Goal: Book appointment/travel/reservation

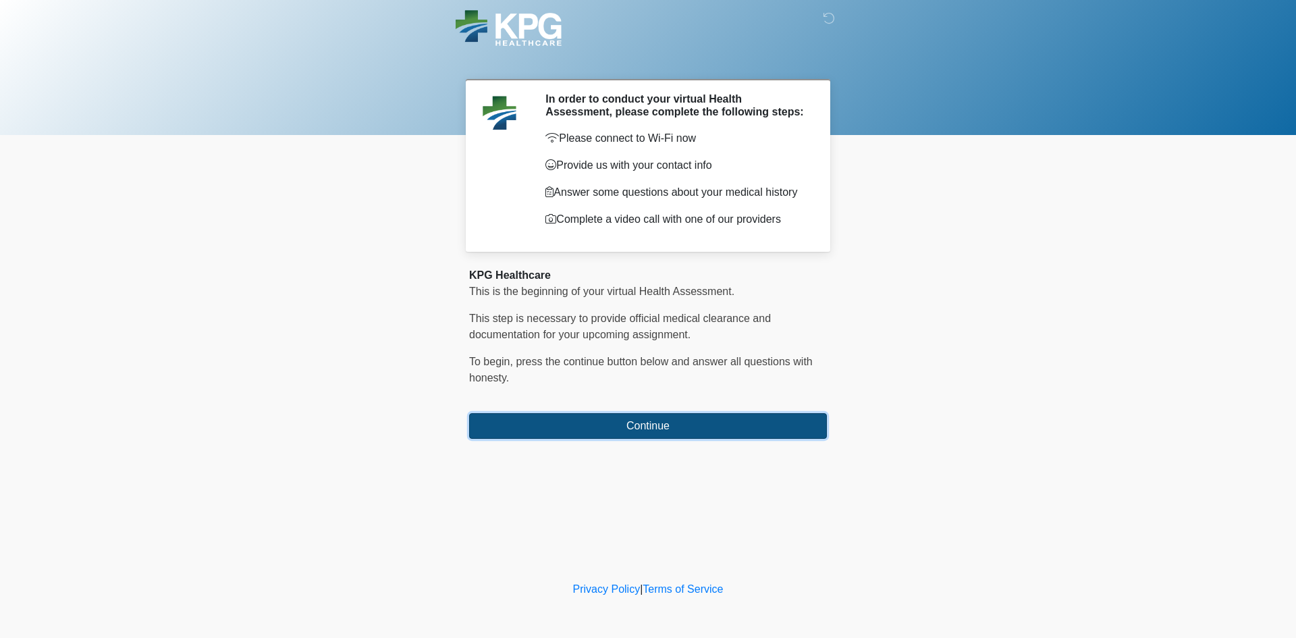
click at [595, 414] on button "Continue" at bounding box center [648, 426] width 358 height 26
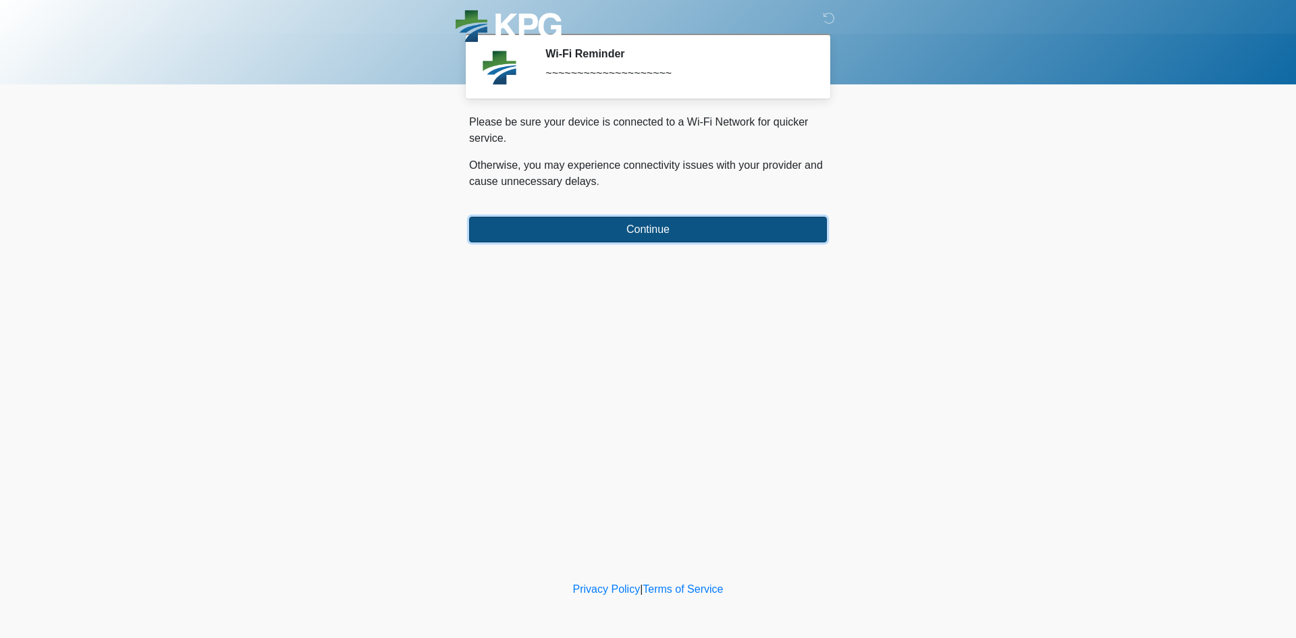
click at [654, 236] on button "Continue" at bounding box center [648, 230] width 358 height 26
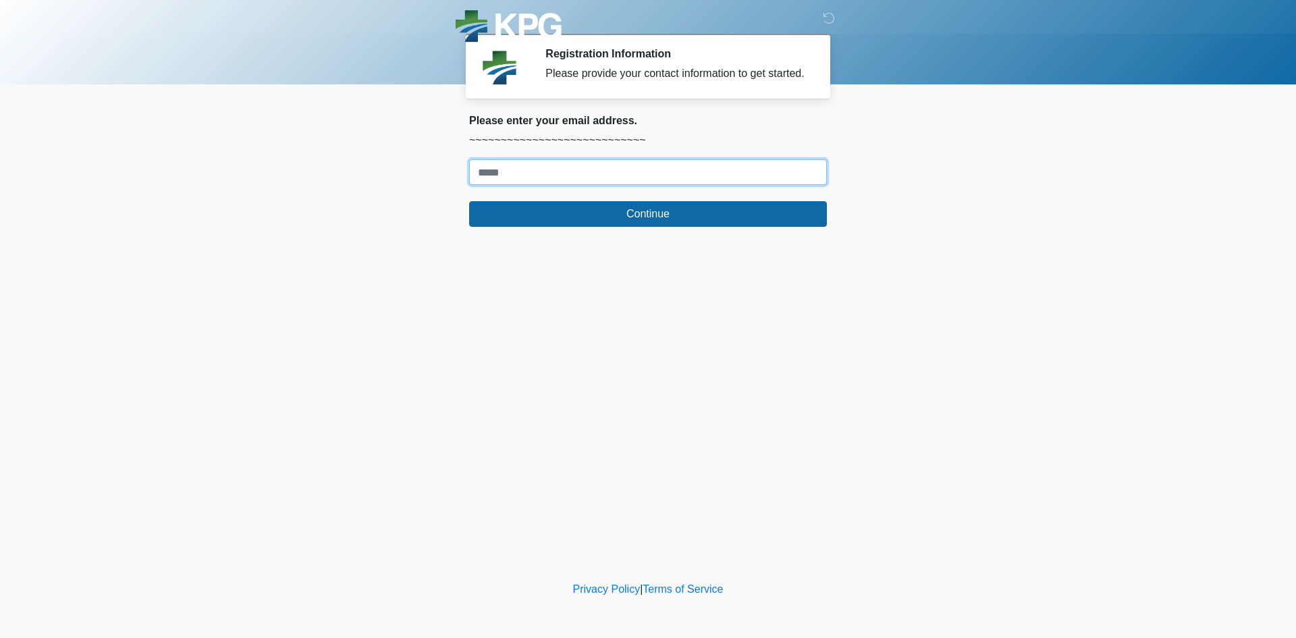
click at [662, 169] on input "Where should we email your response?" at bounding box center [648, 172] width 358 height 26
type input "**********"
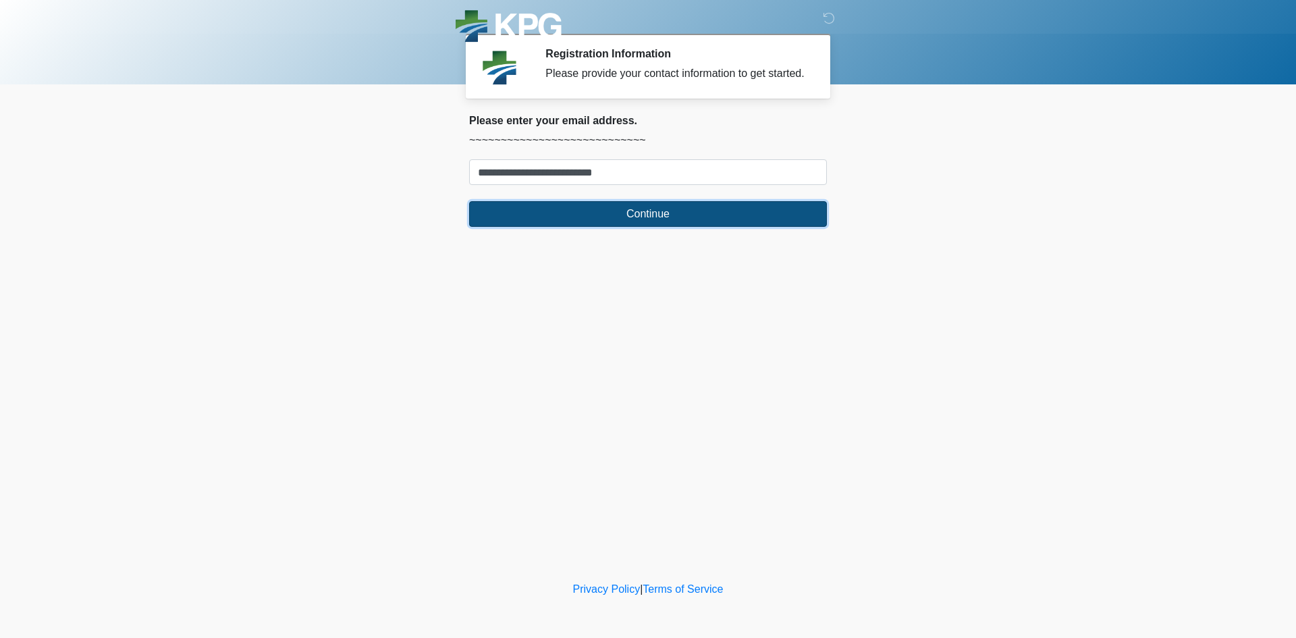
click at [660, 219] on button "Continue" at bounding box center [648, 214] width 358 height 26
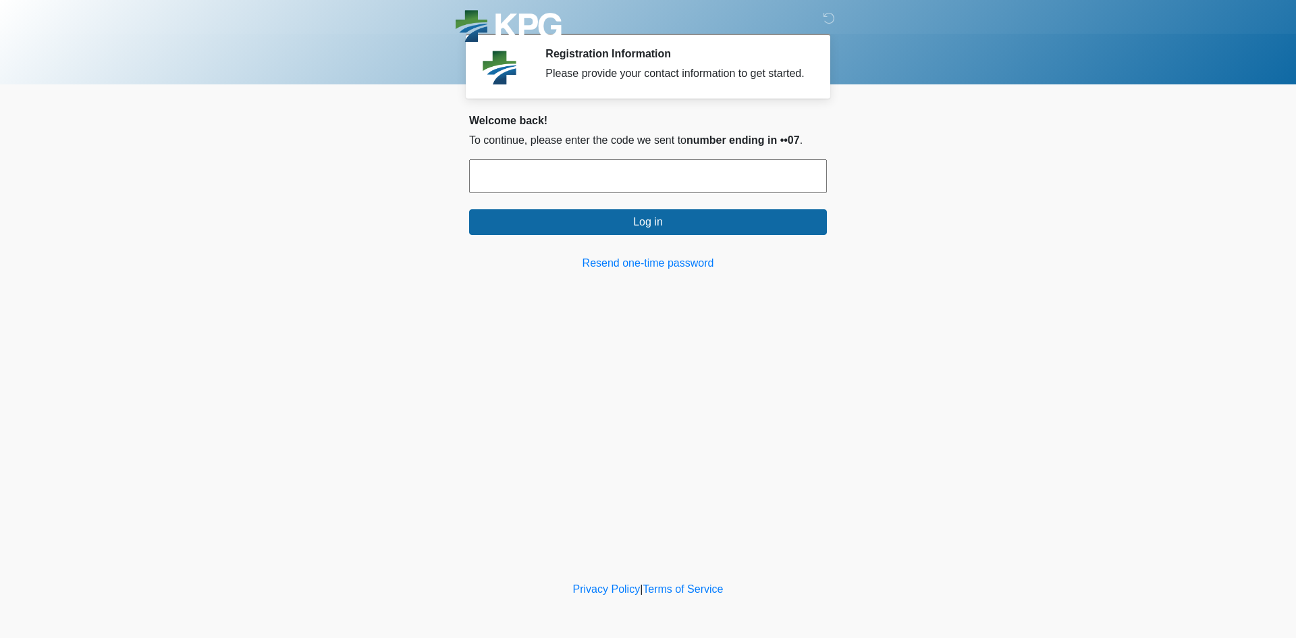
click at [584, 188] on input "text" at bounding box center [648, 176] width 358 height 34
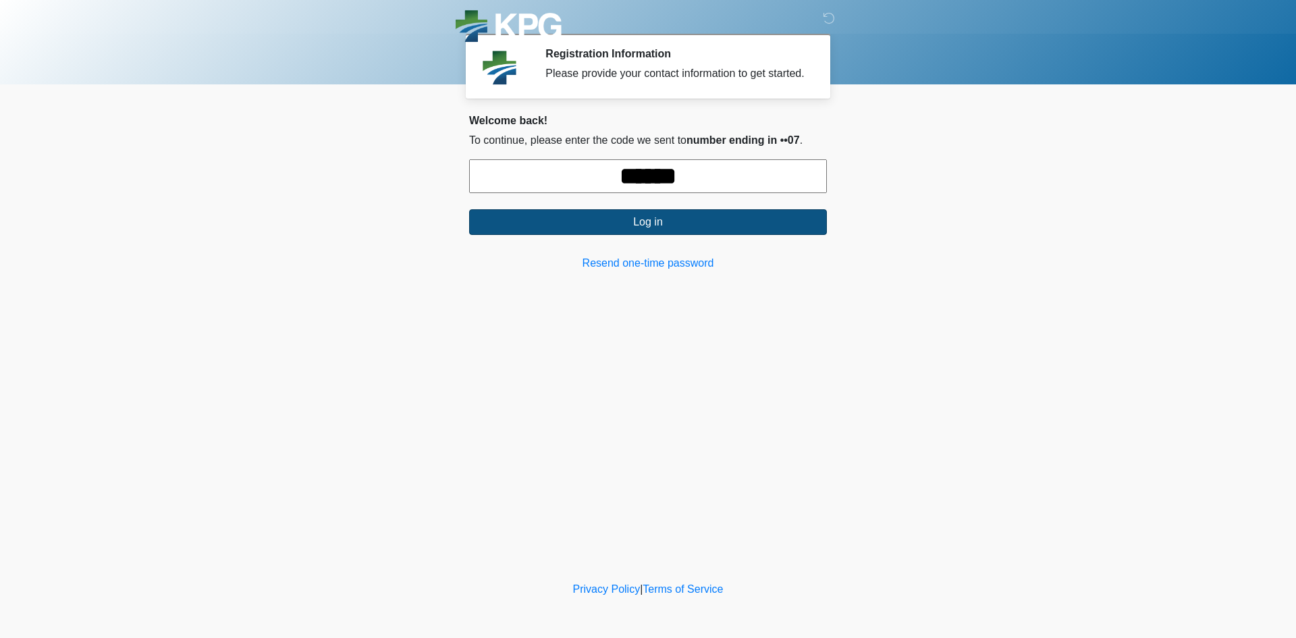
type input "******"
click at [766, 215] on button "Log in" at bounding box center [648, 222] width 358 height 26
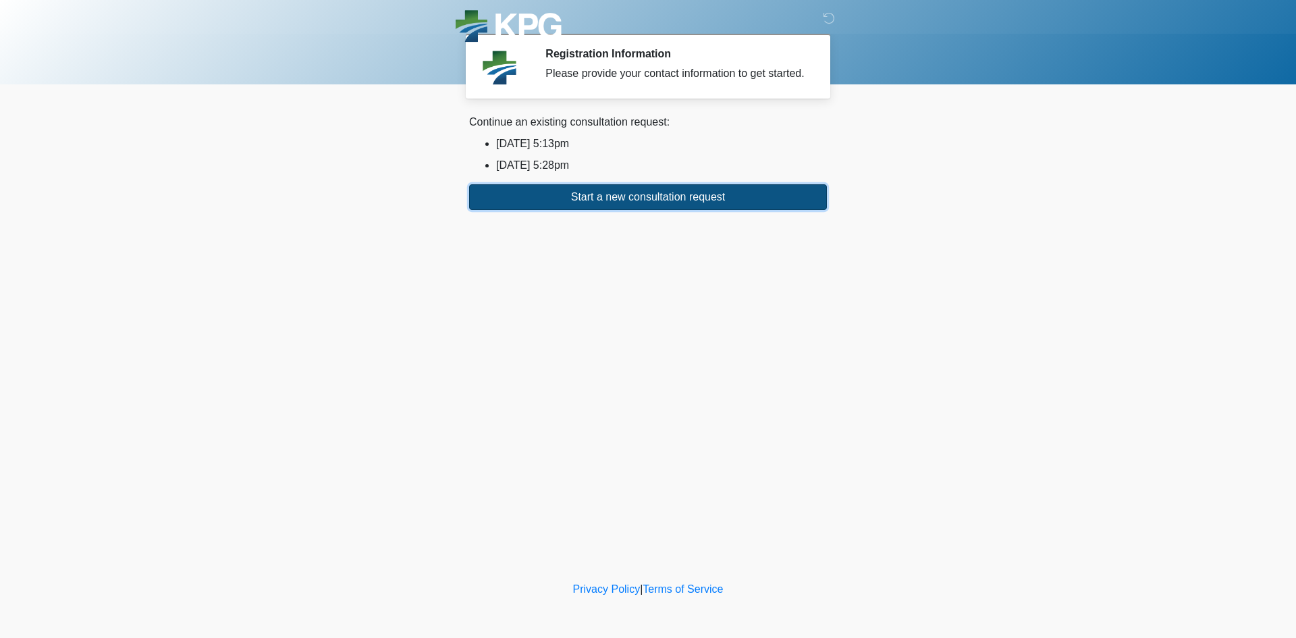
click at [637, 194] on button "Start a new consultation request" at bounding box center [648, 197] width 358 height 26
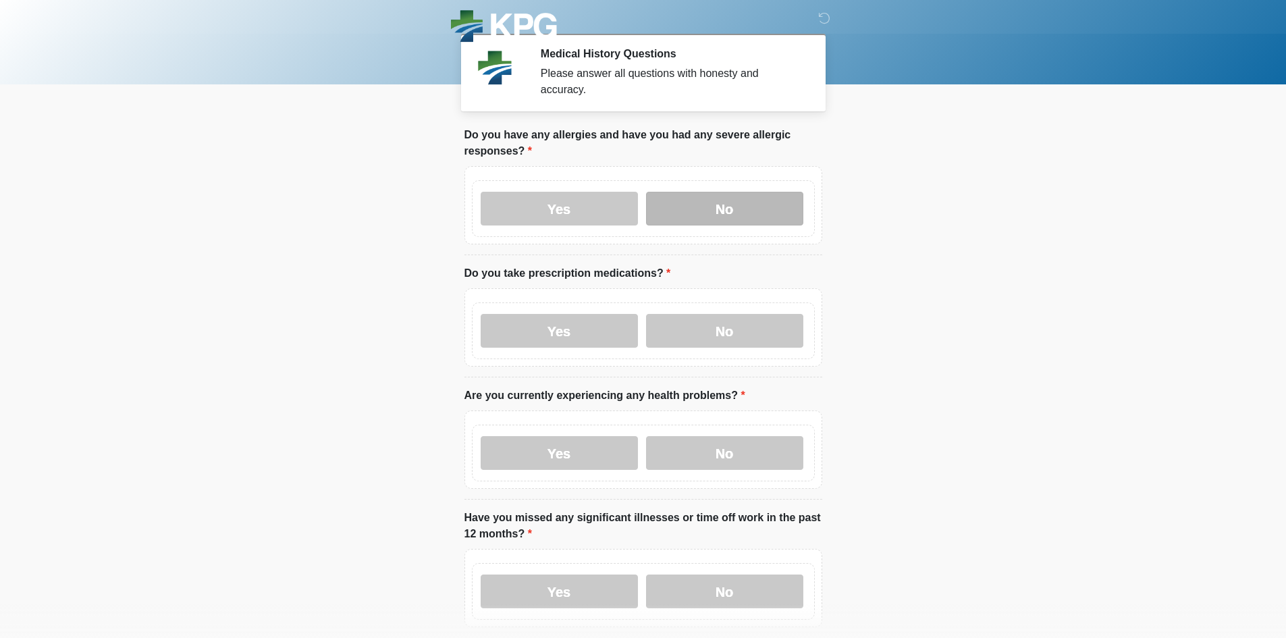
click at [741, 204] on label "No" at bounding box center [724, 209] width 157 height 34
click at [740, 314] on label "No" at bounding box center [724, 331] width 157 height 34
click at [755, 442] on label "No" at bounding box center [724, 453] width 157 height 34
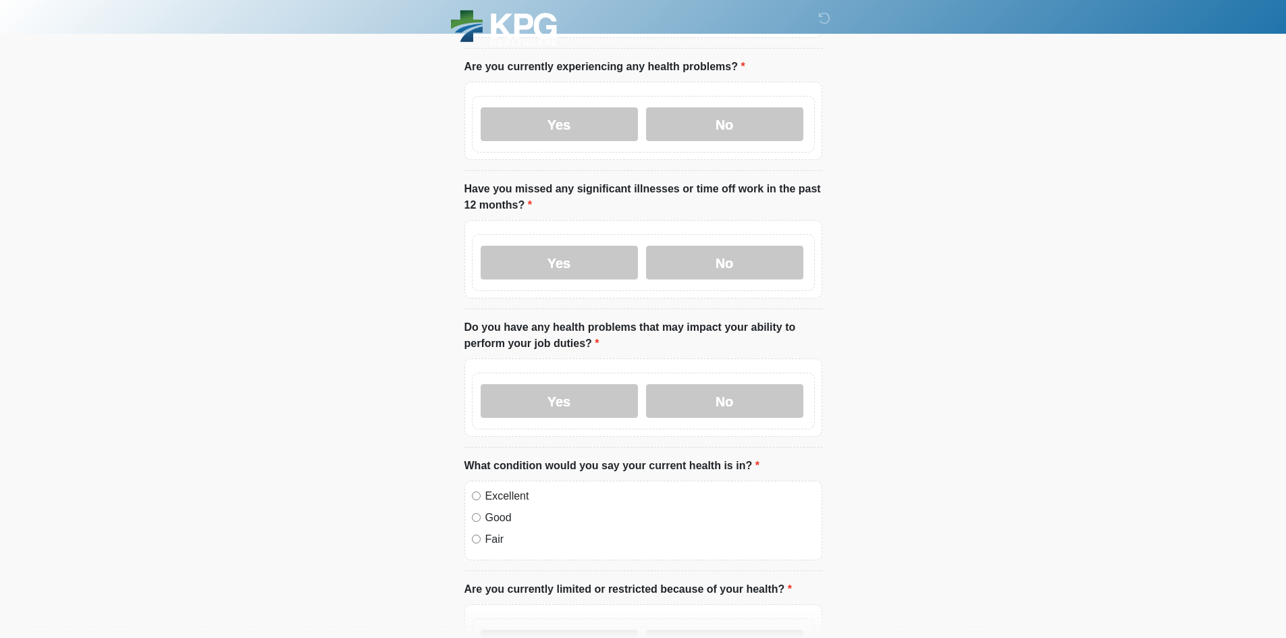
scroll to position [338, 0]
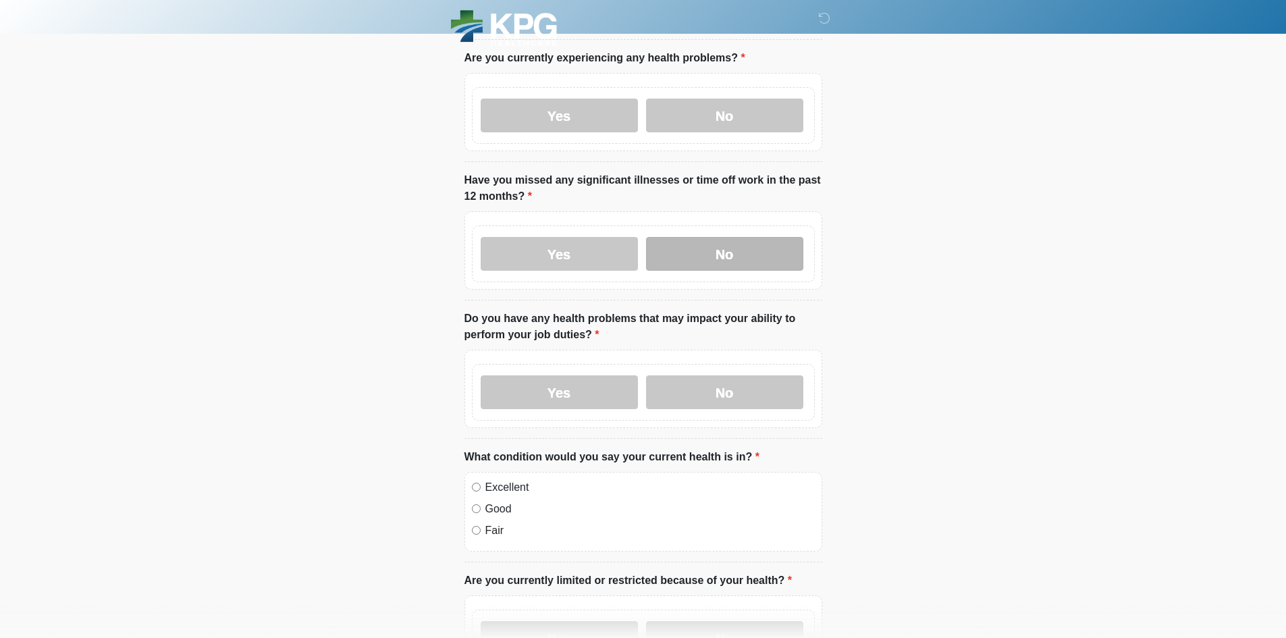
click at [711, 238] on label "No" at bounding box center [724, 254] width 157 height 34
click at [682, 377] on label "No" at bounding box center [724, 392] width 157 height 34
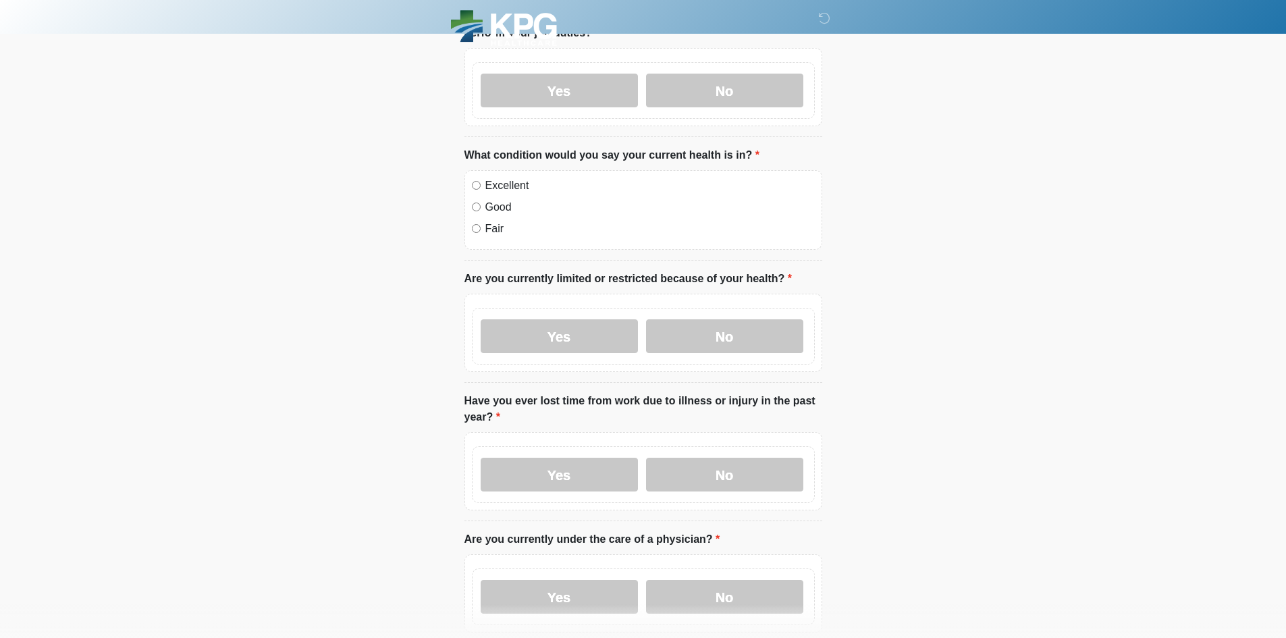
scroll to position [675, 0]
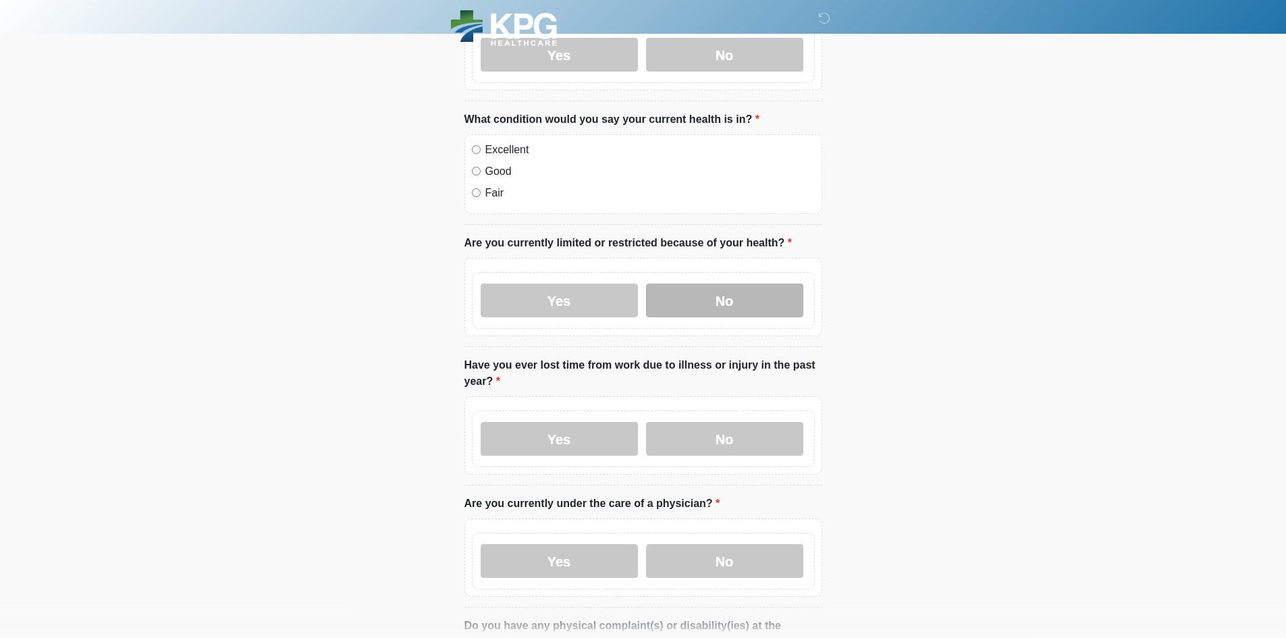
click at [701, 286] on label "No" at bounding box center [724, 301] width 157 height 34
click at [752, 424] on label "No" at bounding box center [724, 439] width 157 height 34
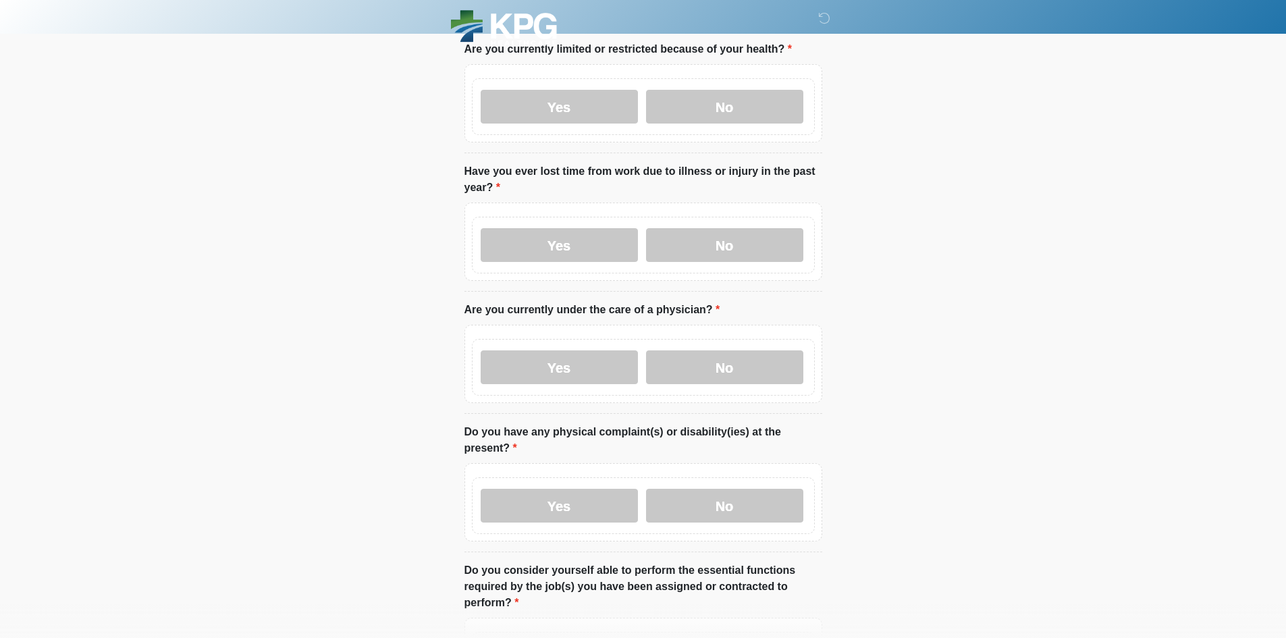
scroll to position [878, 0]
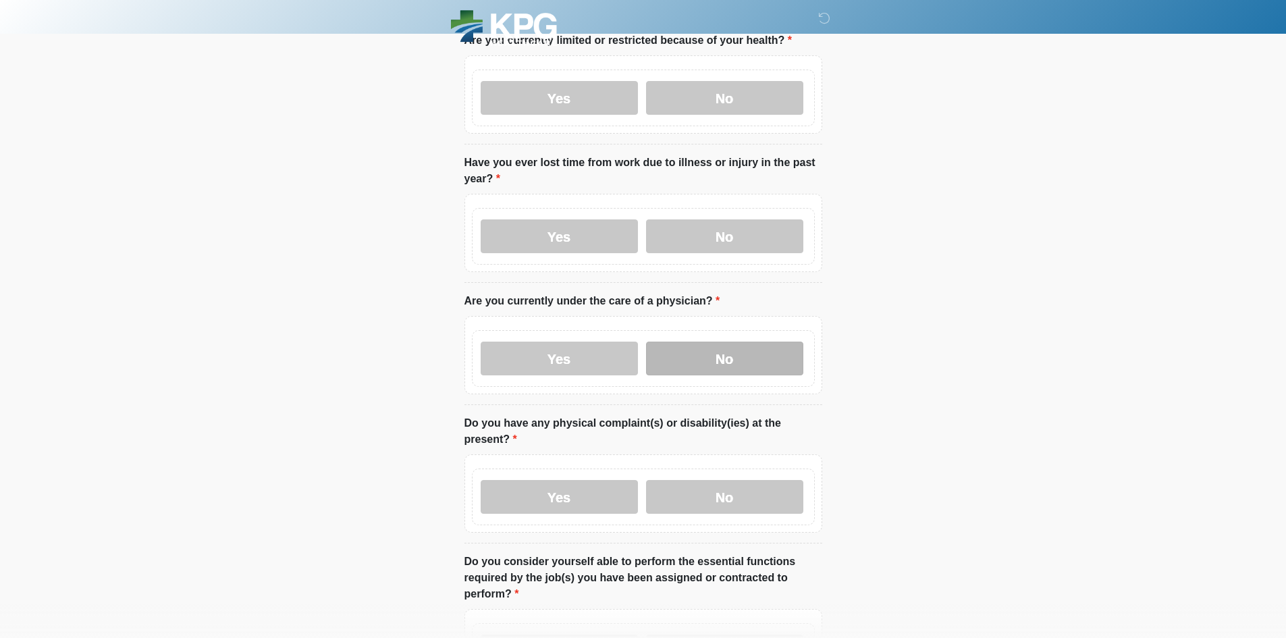
click at [716, 342] on label "No" at bounding box center [724, 359] width 157 height 34
click at [716, 480] on label "No" at bounding box center [724, 497] width 157 height 34
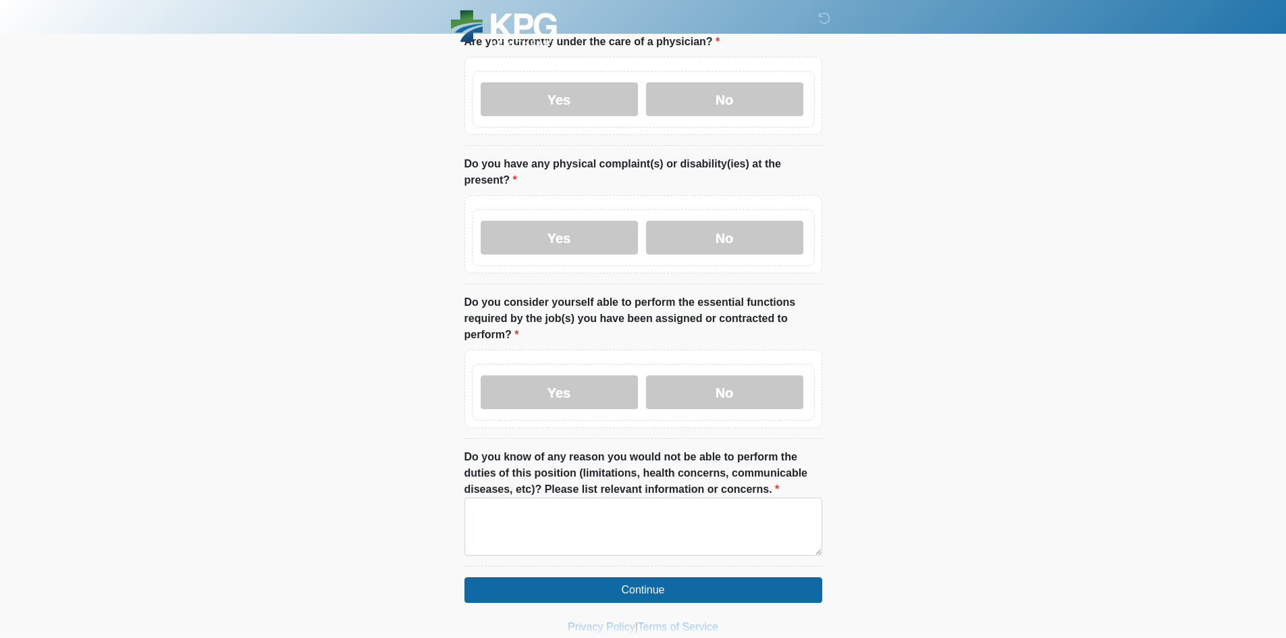
scroll to position [1142, 0]
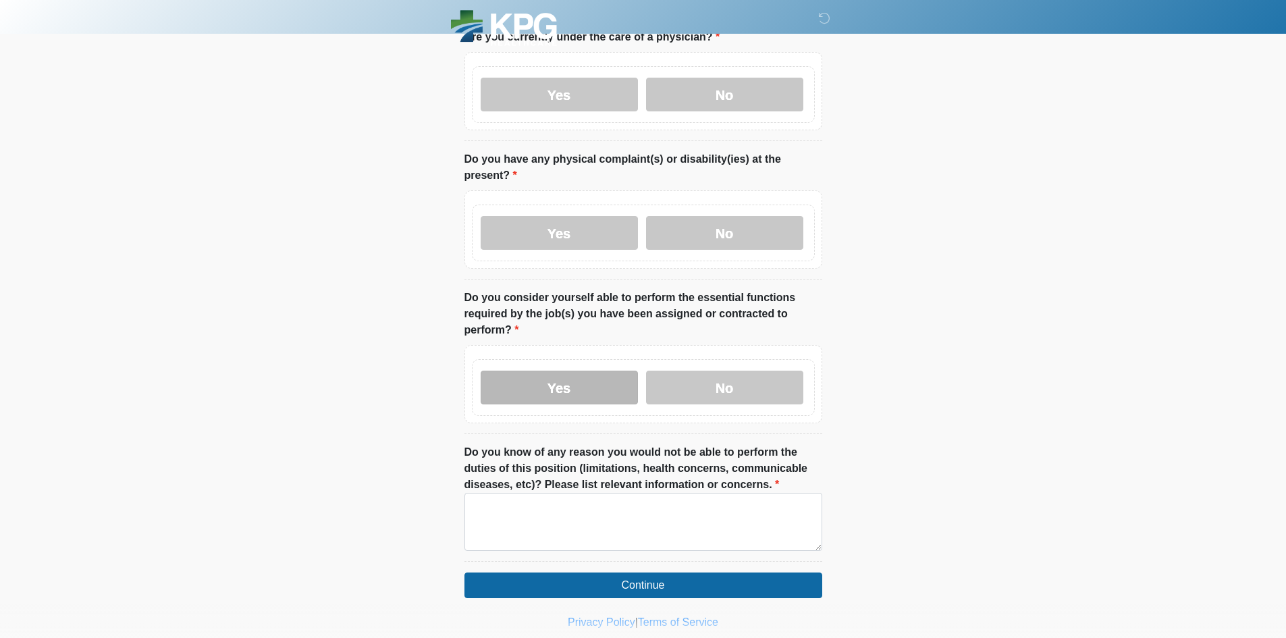
click at [552, 371] on label "Yes" at bounding box center [559, 388] width 157 height 34
click at [624, 506] on textarea "Do you know of any reason you would not be able to perform the duties of this p…" at bounding box center [643, 522] width 358 height 58
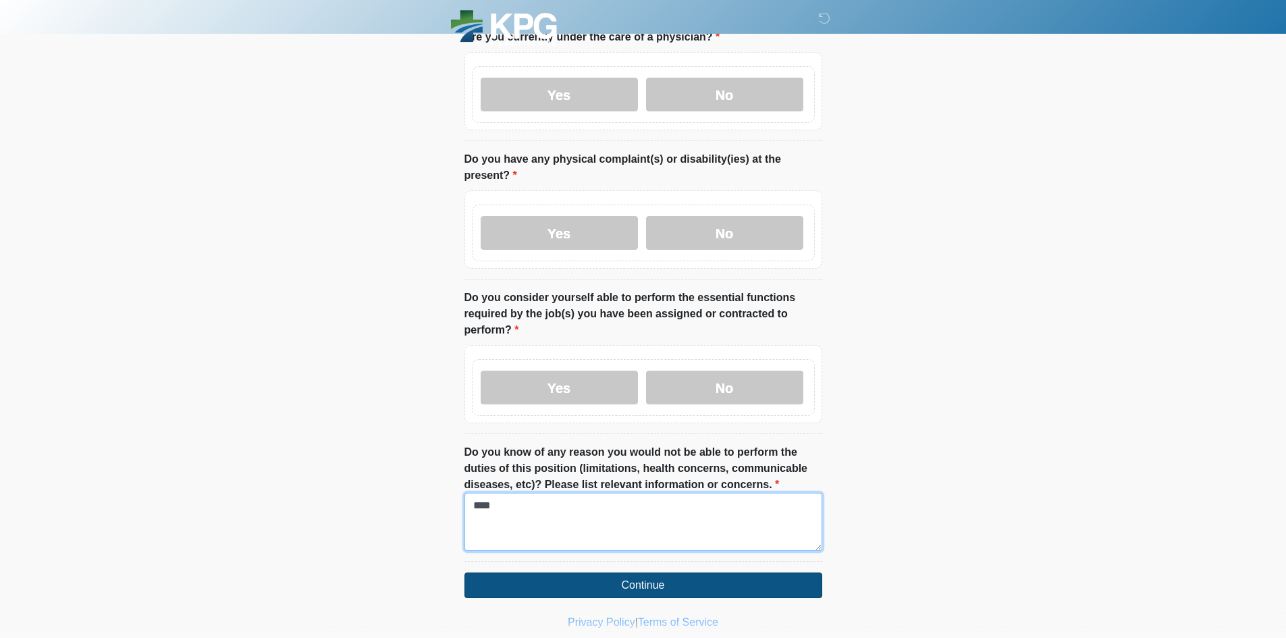
type textarea "****"
click at [644, 573] on button "Continue" at bounding box center [643, 586] width 358 height 26
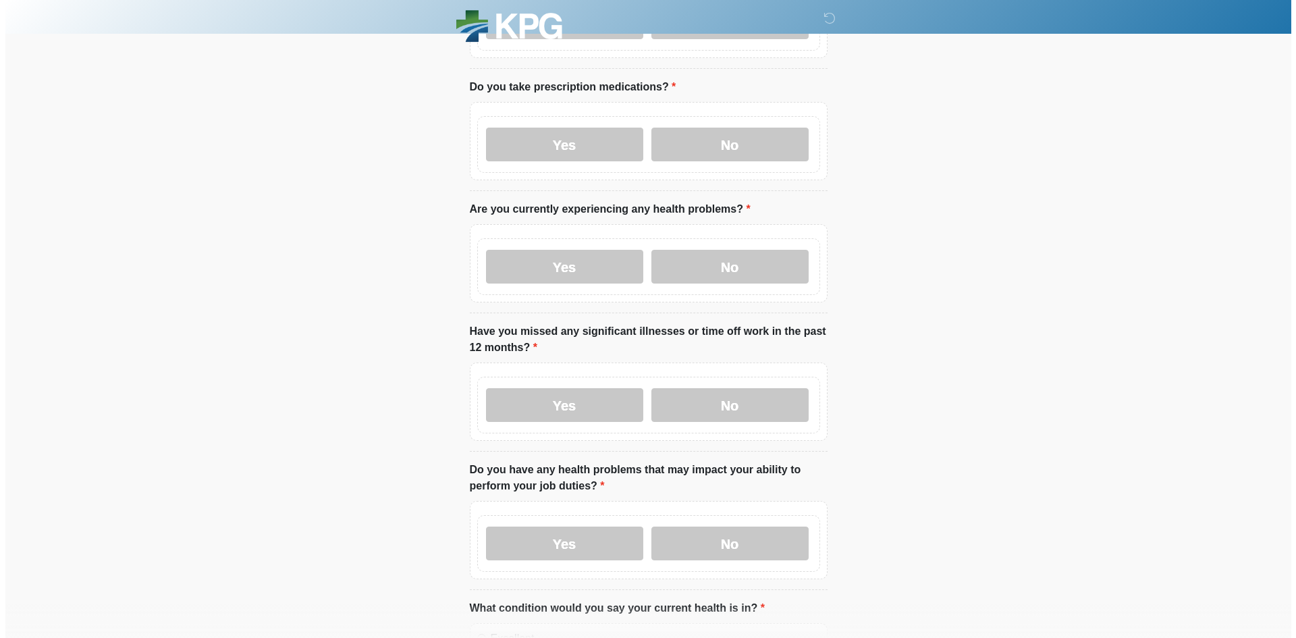
scroll to position [0, 0]
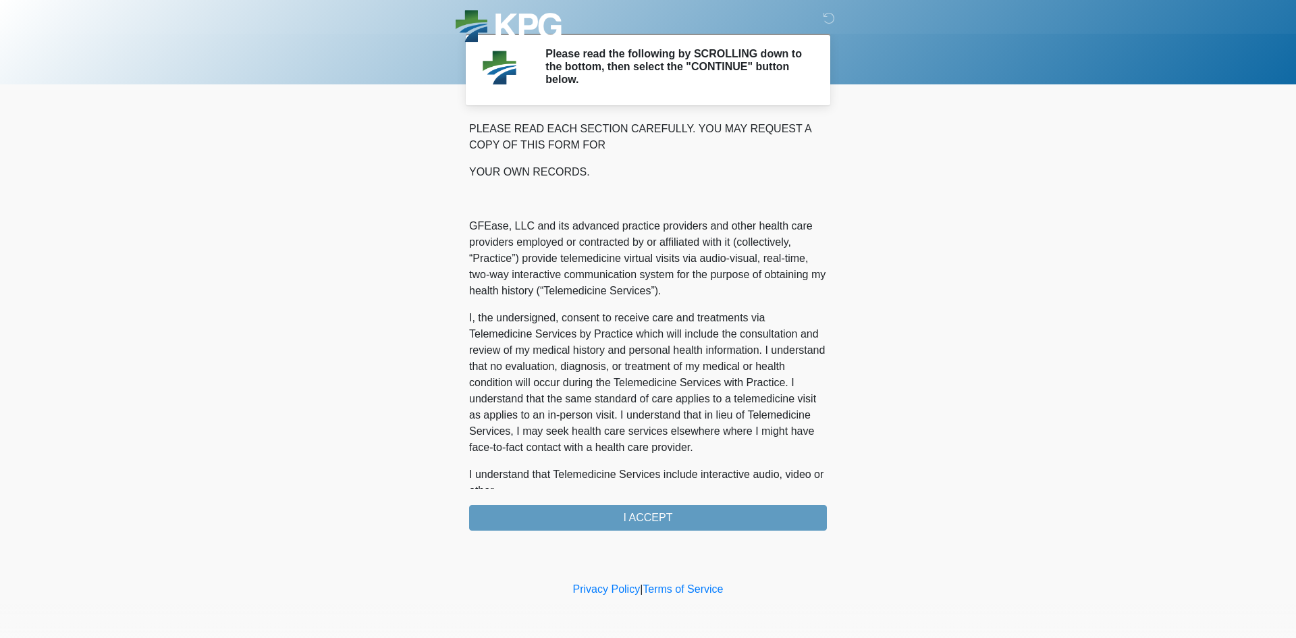
click at [645, 518] on div "PLEASE READ EACH SECTION CAREFULLY. YOU MAY REQUEST A COPY OF THIS FORM FOR YOU…" at bounding box center [648, 326] width 358 height 410
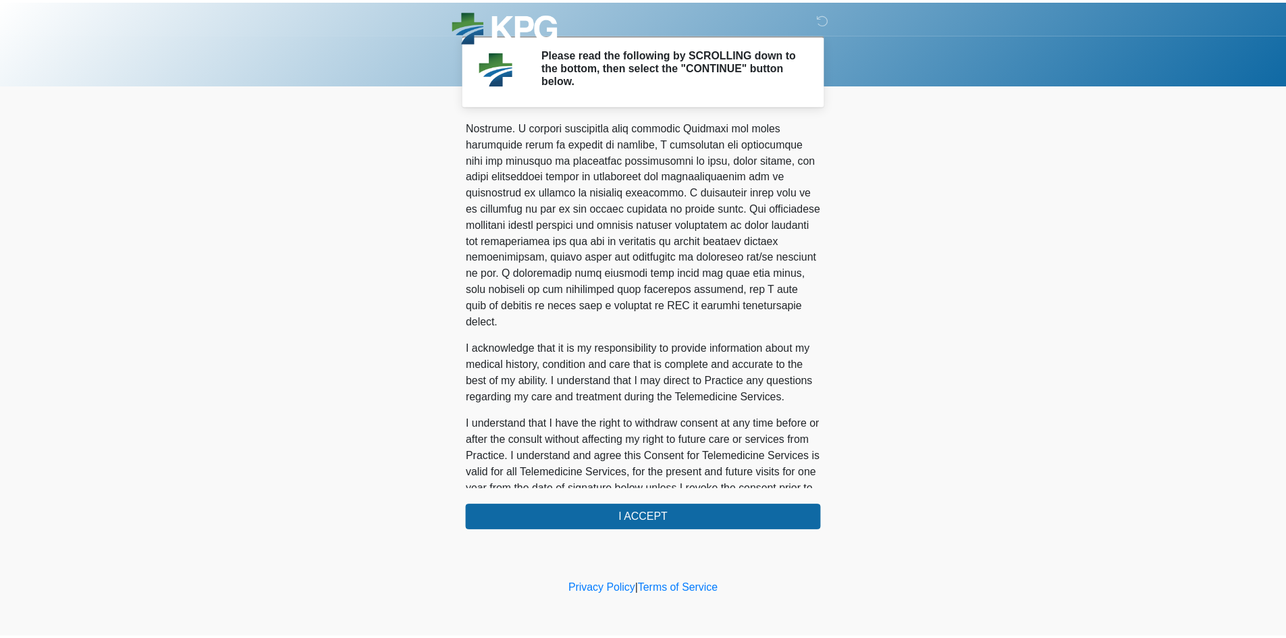
scroll to position [739, 0]
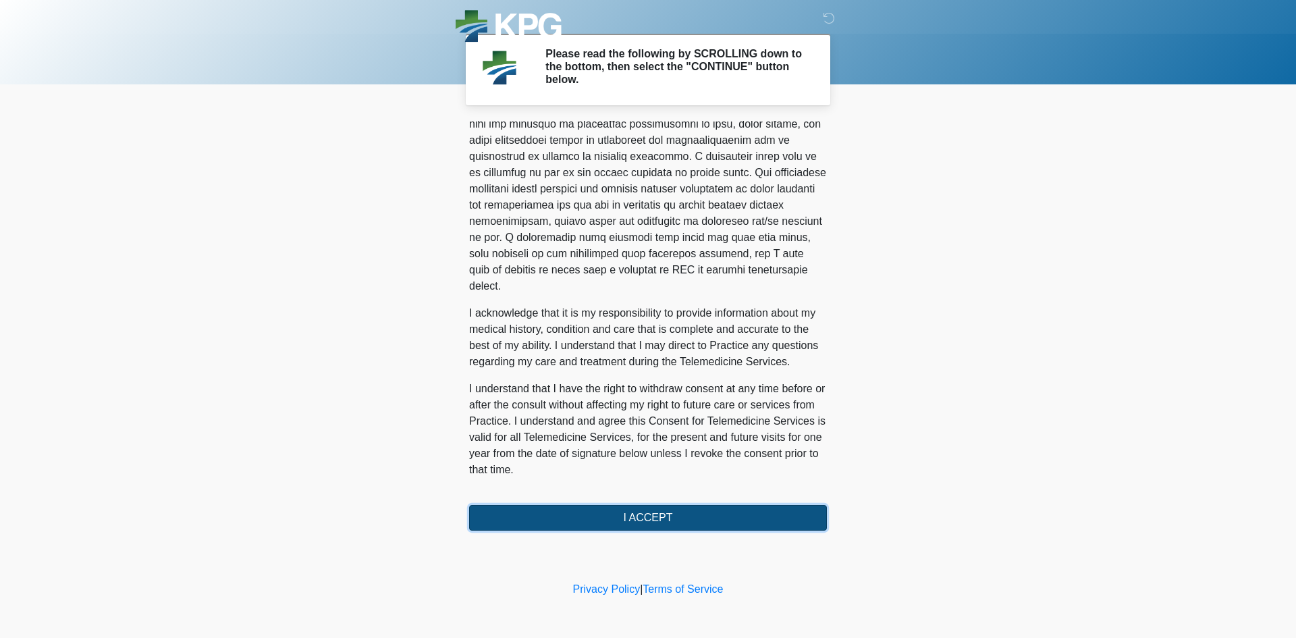
click at [712, 526] on button "I ACCEPT" at bounding box center [648, 518] width 358 height 26
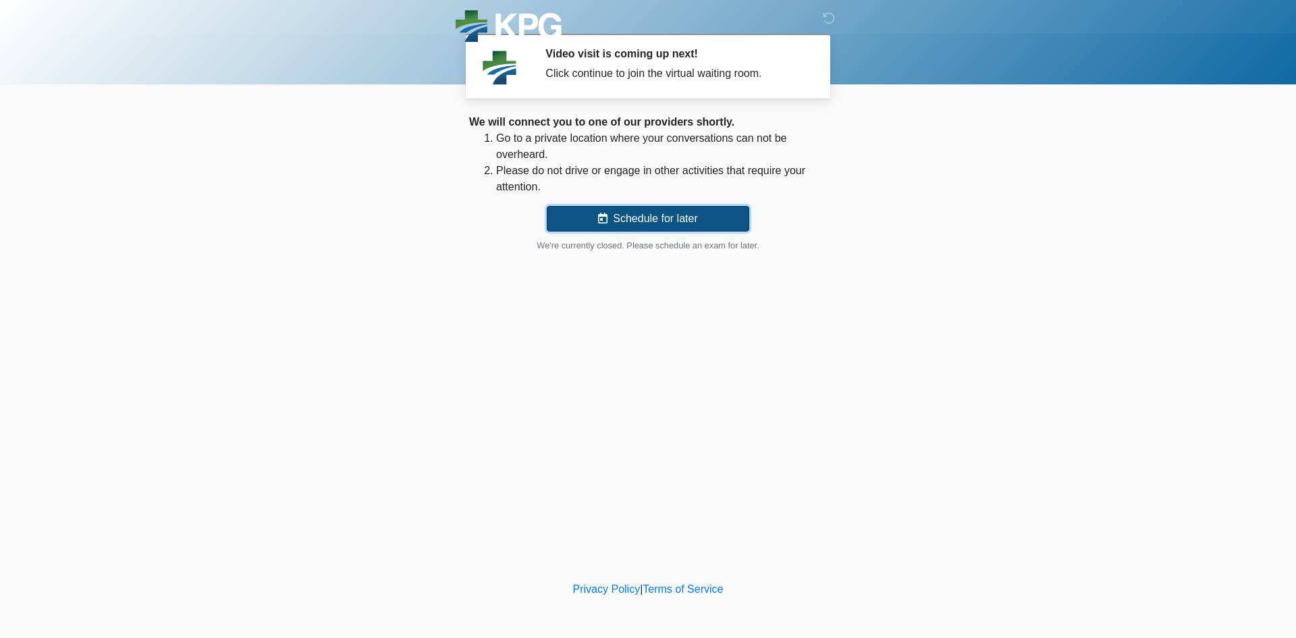
click at [643, 213] on button "Schedule for later" at bounding box center [648, 219] width 203 height 26
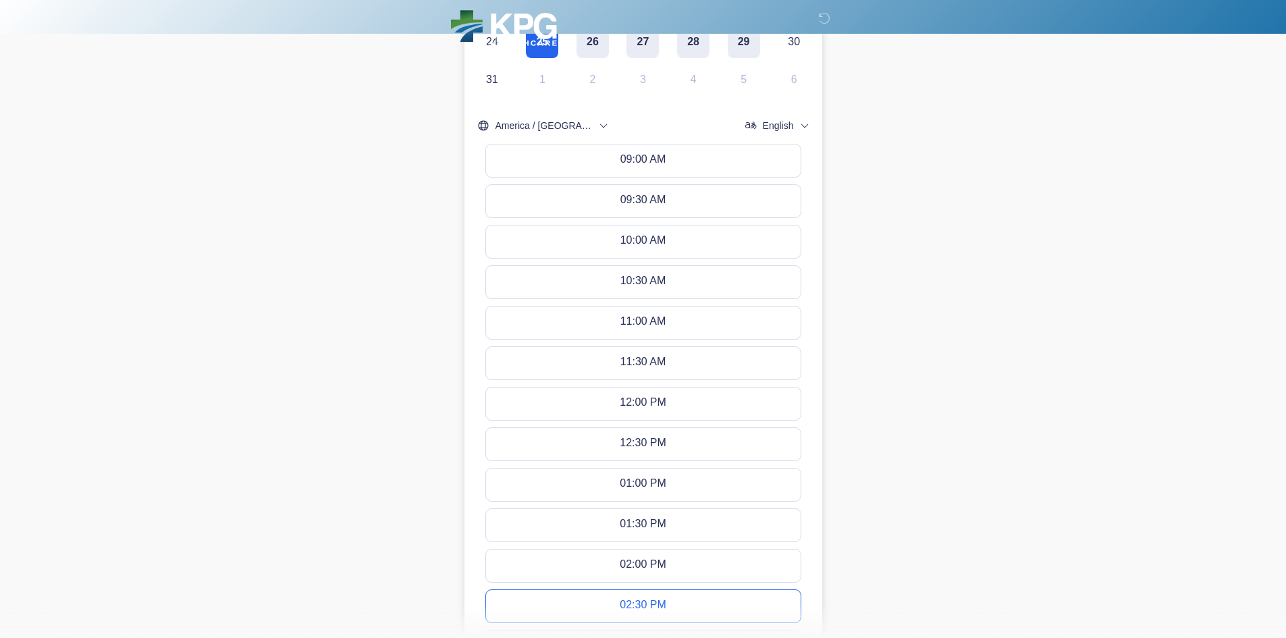
scroll to position [407, 0]
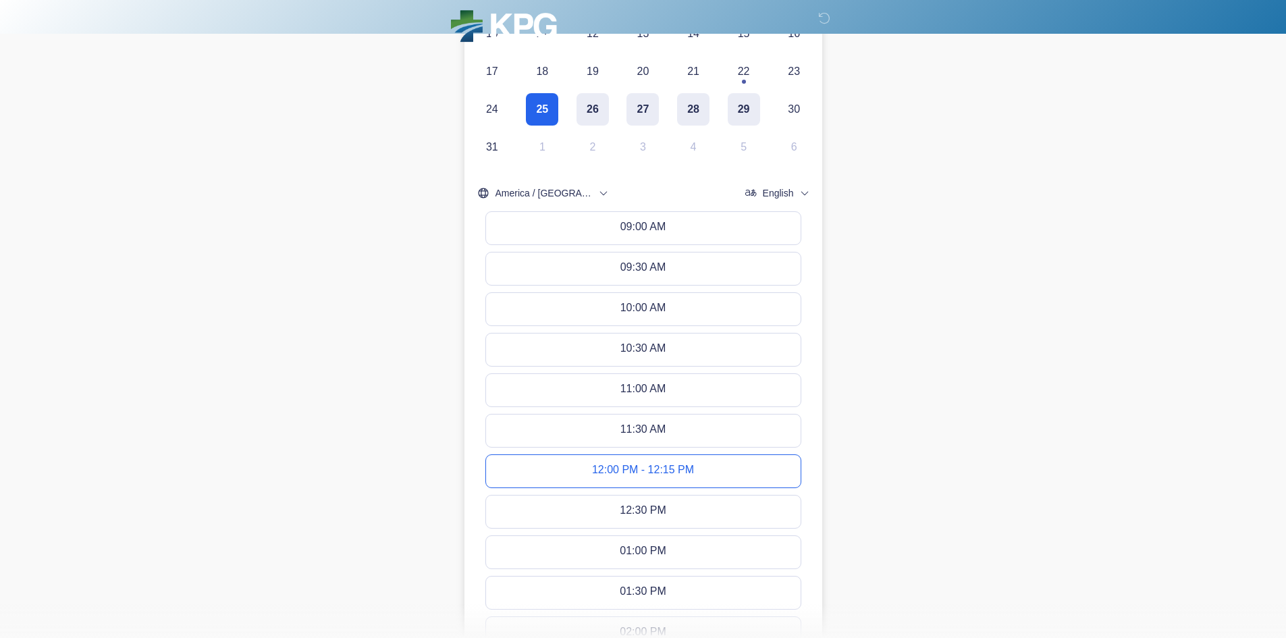
click at [647, 473] on div "12:00 PM - 12:15 PM" at bounding box center [643, 471] width 102 height 15
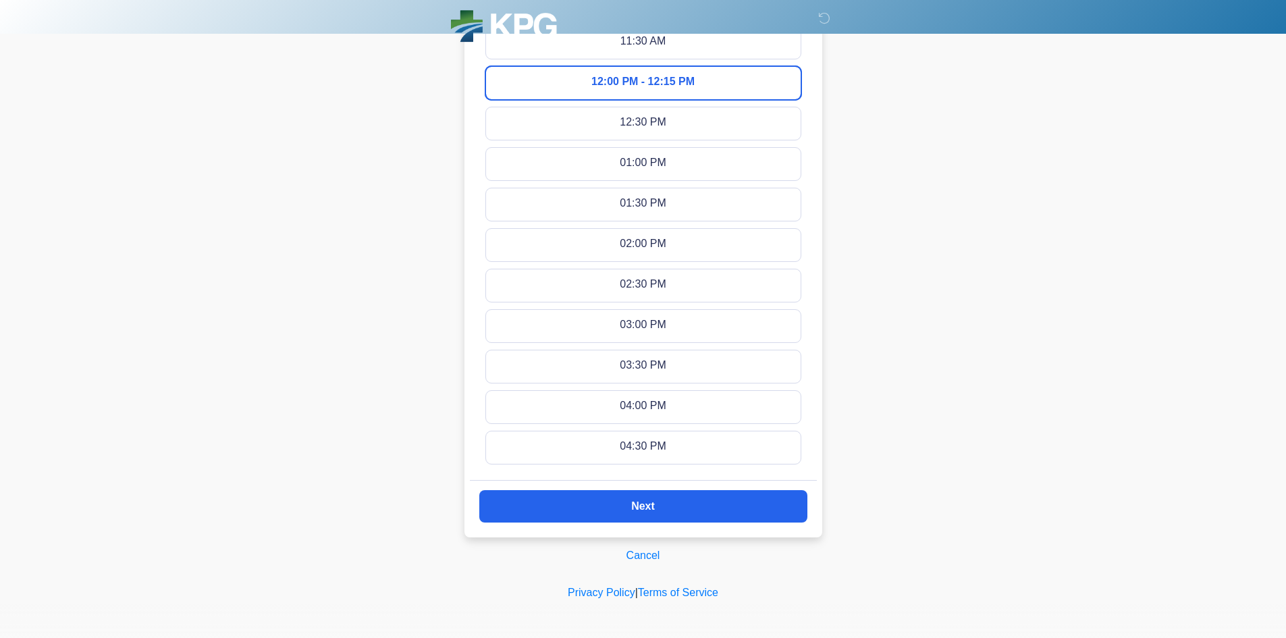
scroll to position [797, 0]
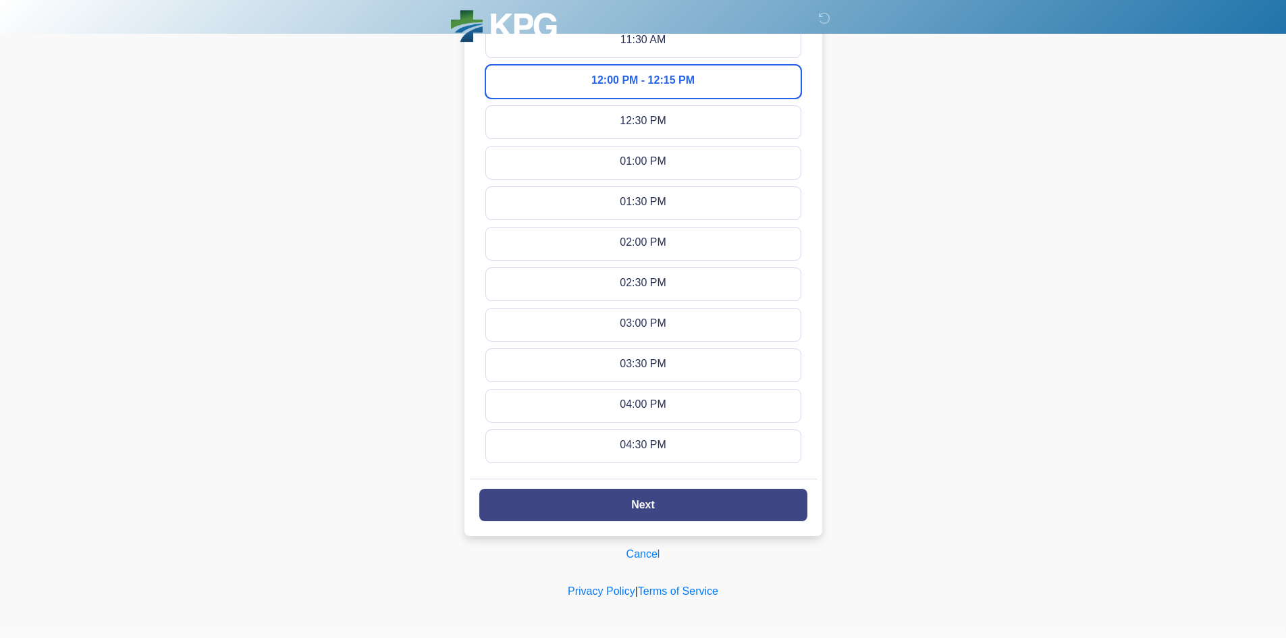
click at [730, 505] on button "Next" at bounding box center [643, 505] width 328 height 32
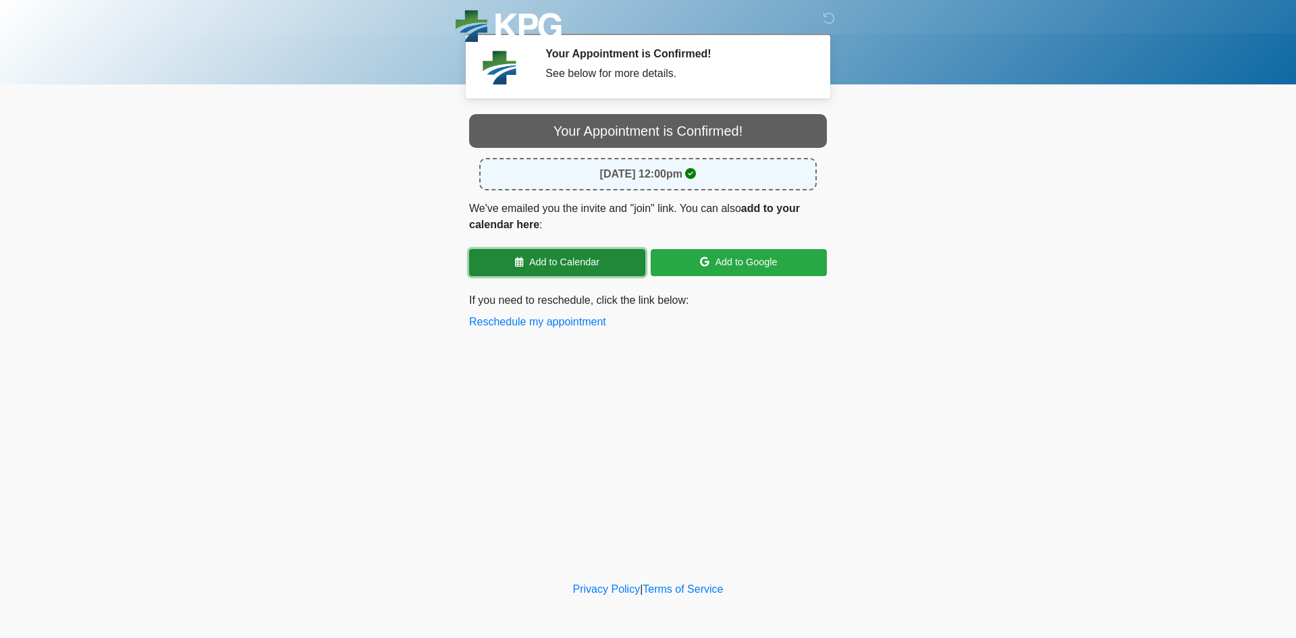
click at [577, 255] on link "Add to Calendar" at bounding box center [557, 262] width 176 height 27
click at [589, 252] on link "Add to Calendar" at bounding box center [557, 262] width 176 height 27
